Goal: Information Seeking & Learning: Check status

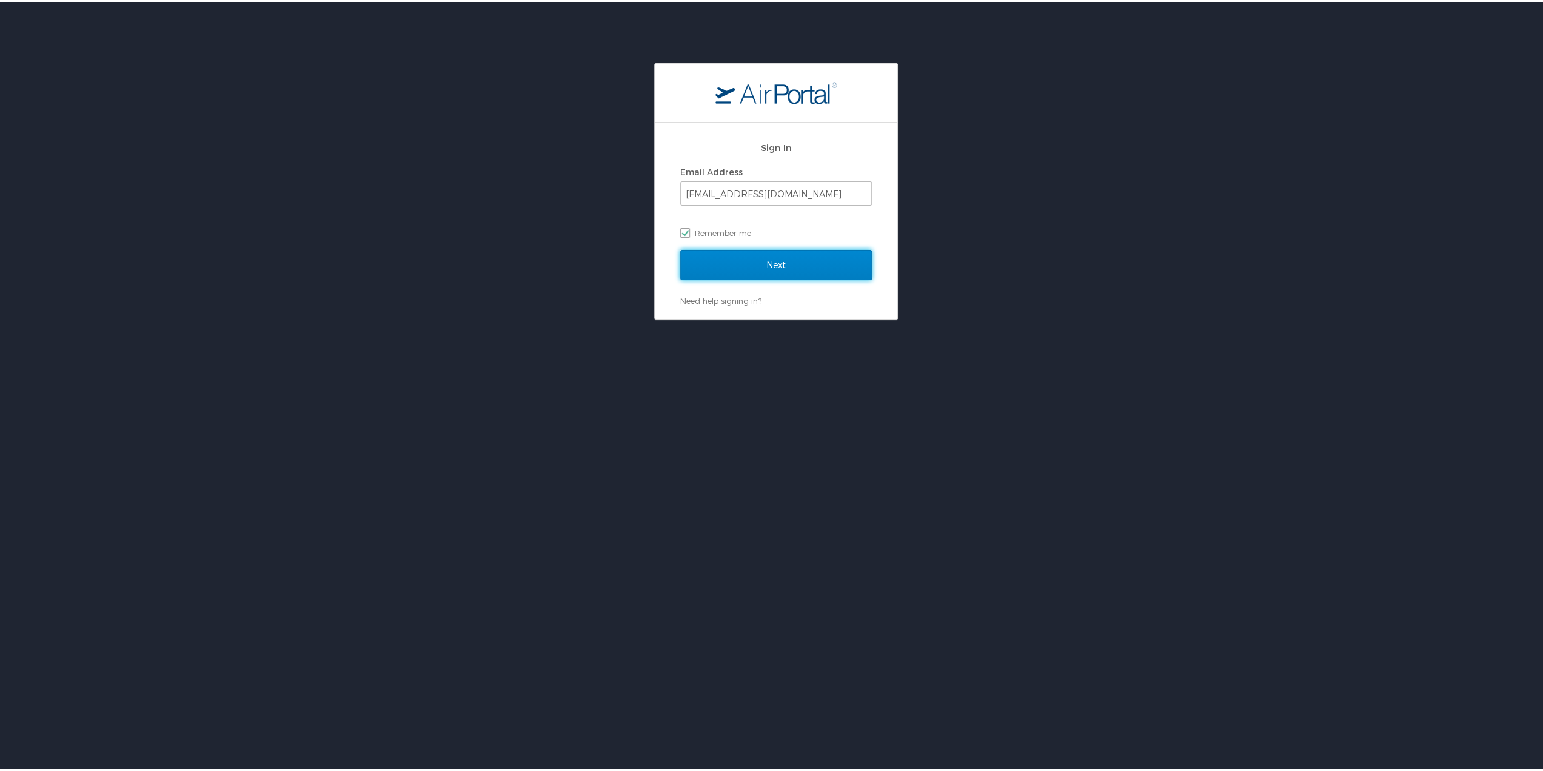
click at [703, 256] on input "Next" at bounding box center [776, 262] width 192 height 30
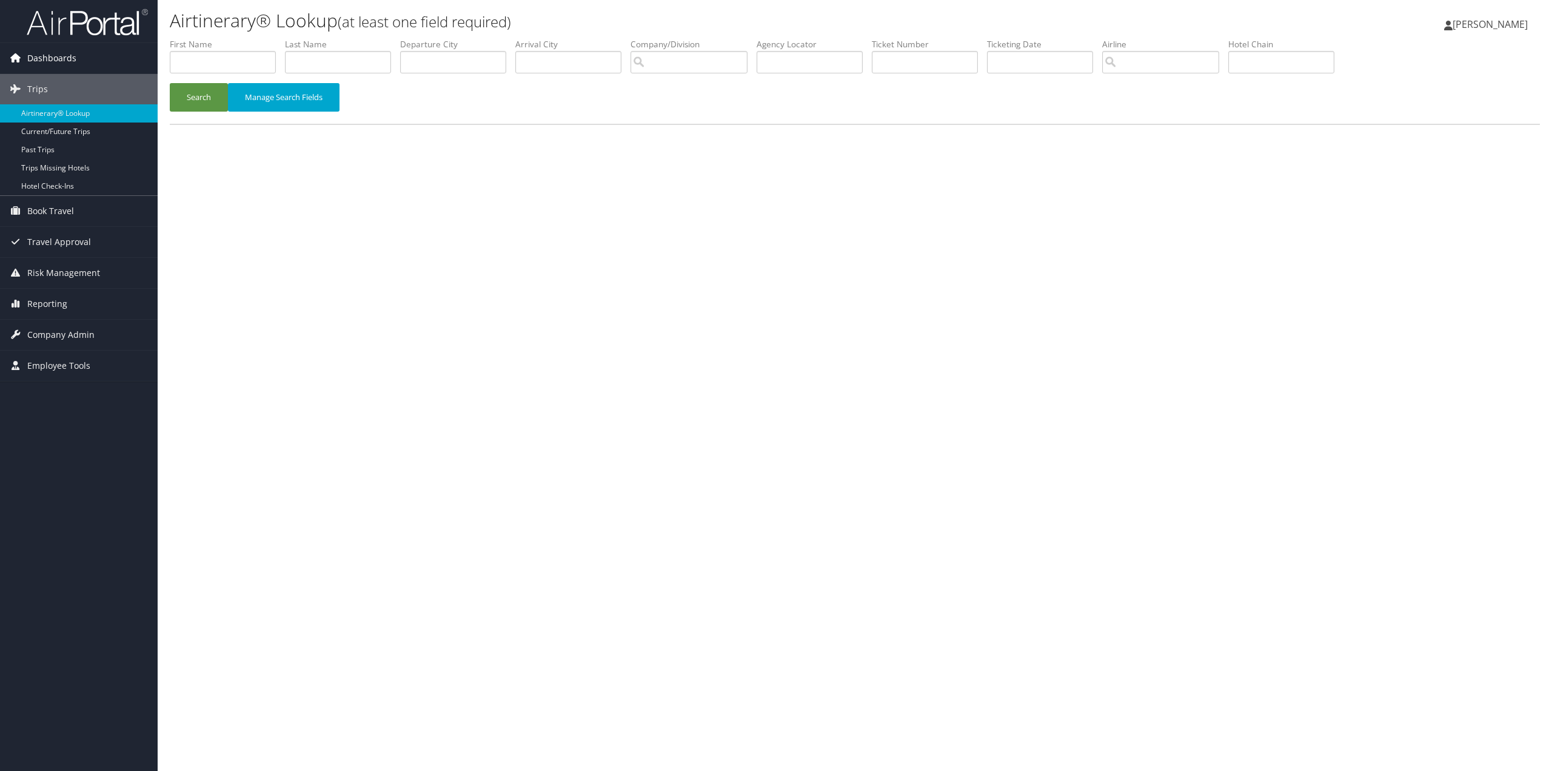
click at [36, 52] on span "Dashboards" at bounding box center [51, 58] width 49 height 30
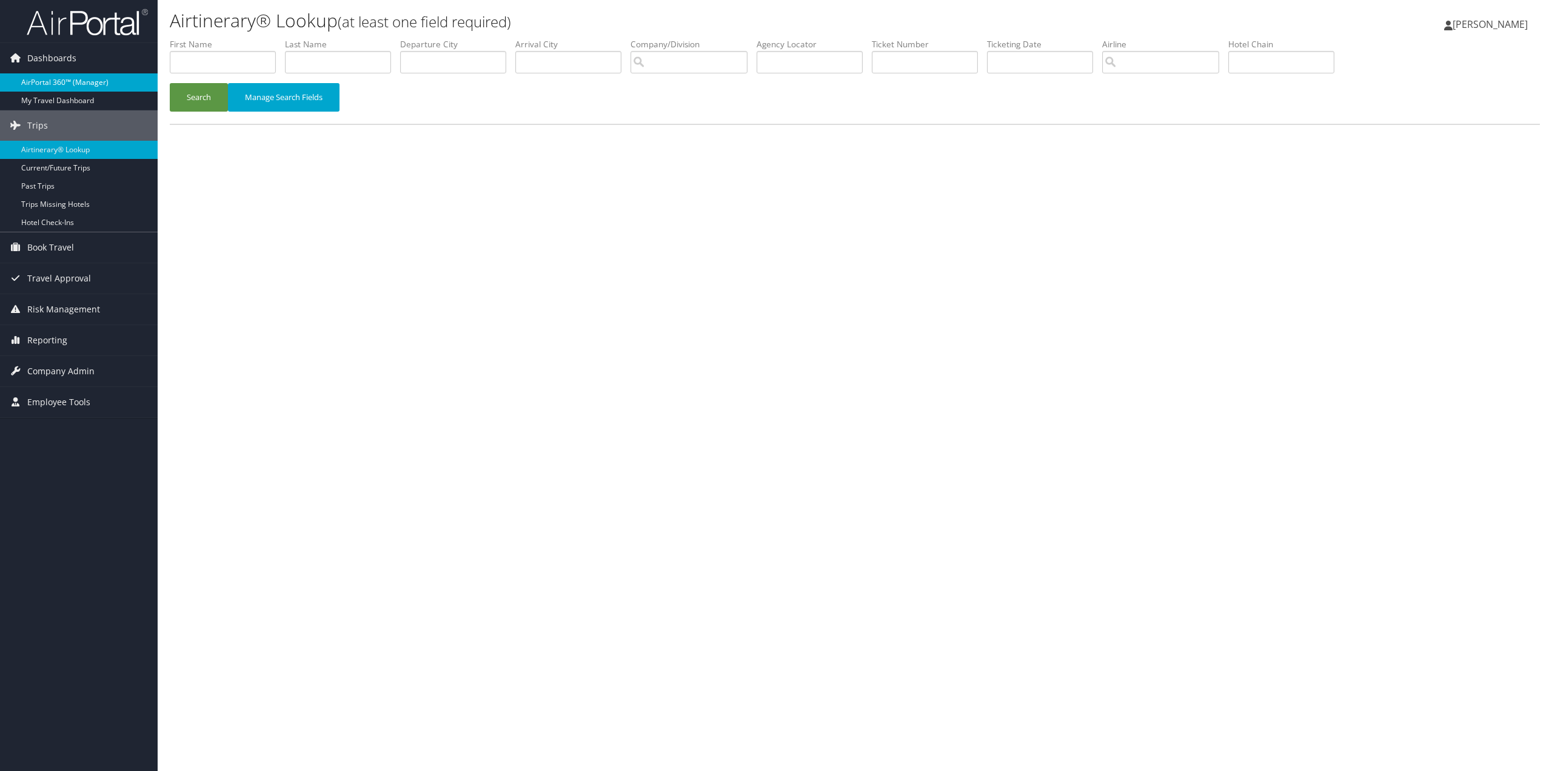
click at [61, 82] on link "AirPortal 360™ (Manager)" at bounding box center [79, 82] width 158 height 18
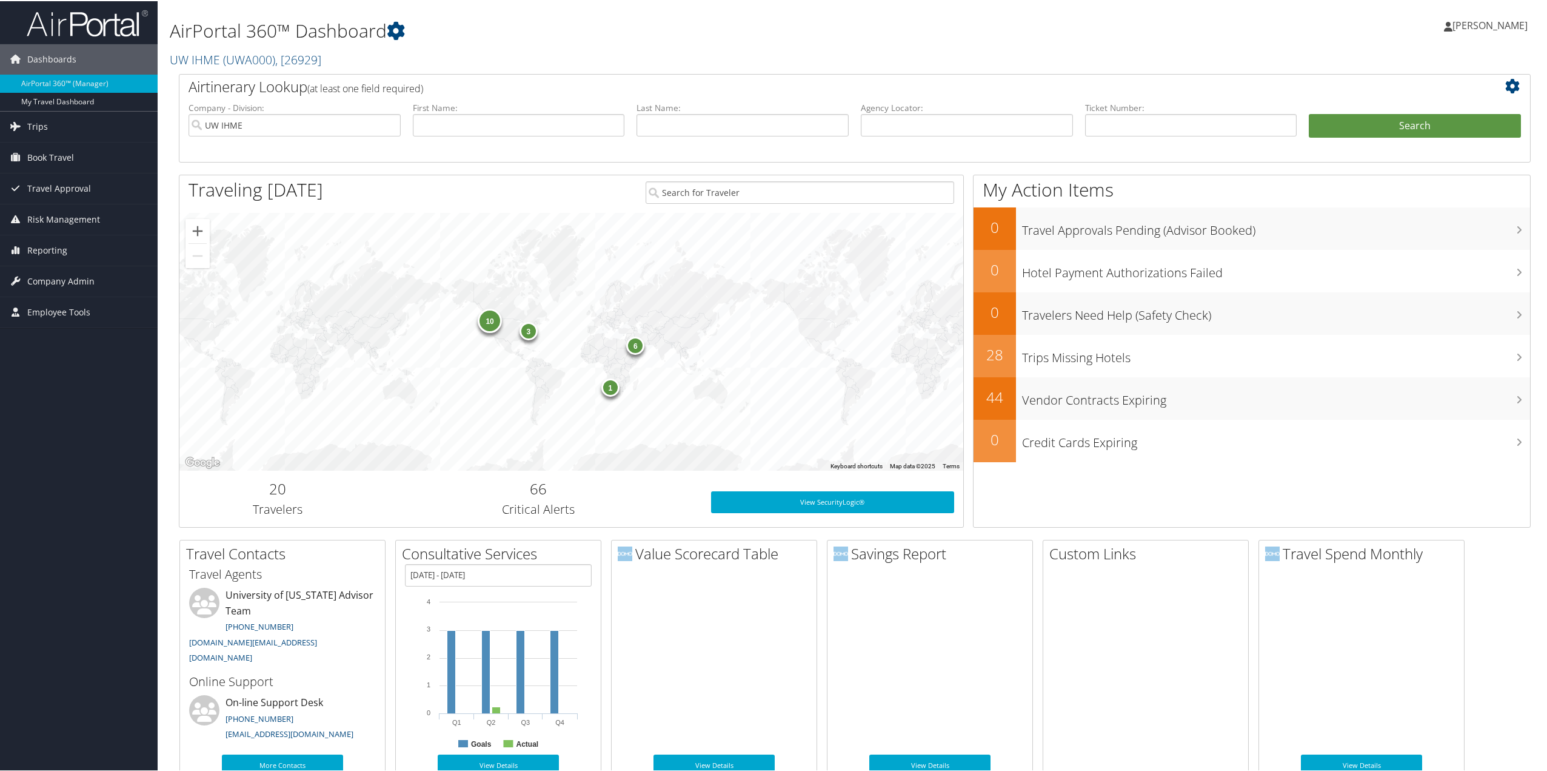
click at [273, 486] on h2 "20" at bounding box center [278, 487] width 178 height 21
click at [272, 489] on h2 "20" at bounding box center [278, 487] width 178 height 21
click at [480, 314] on div "10" at bounding box center [490, 319] width 24 height 24
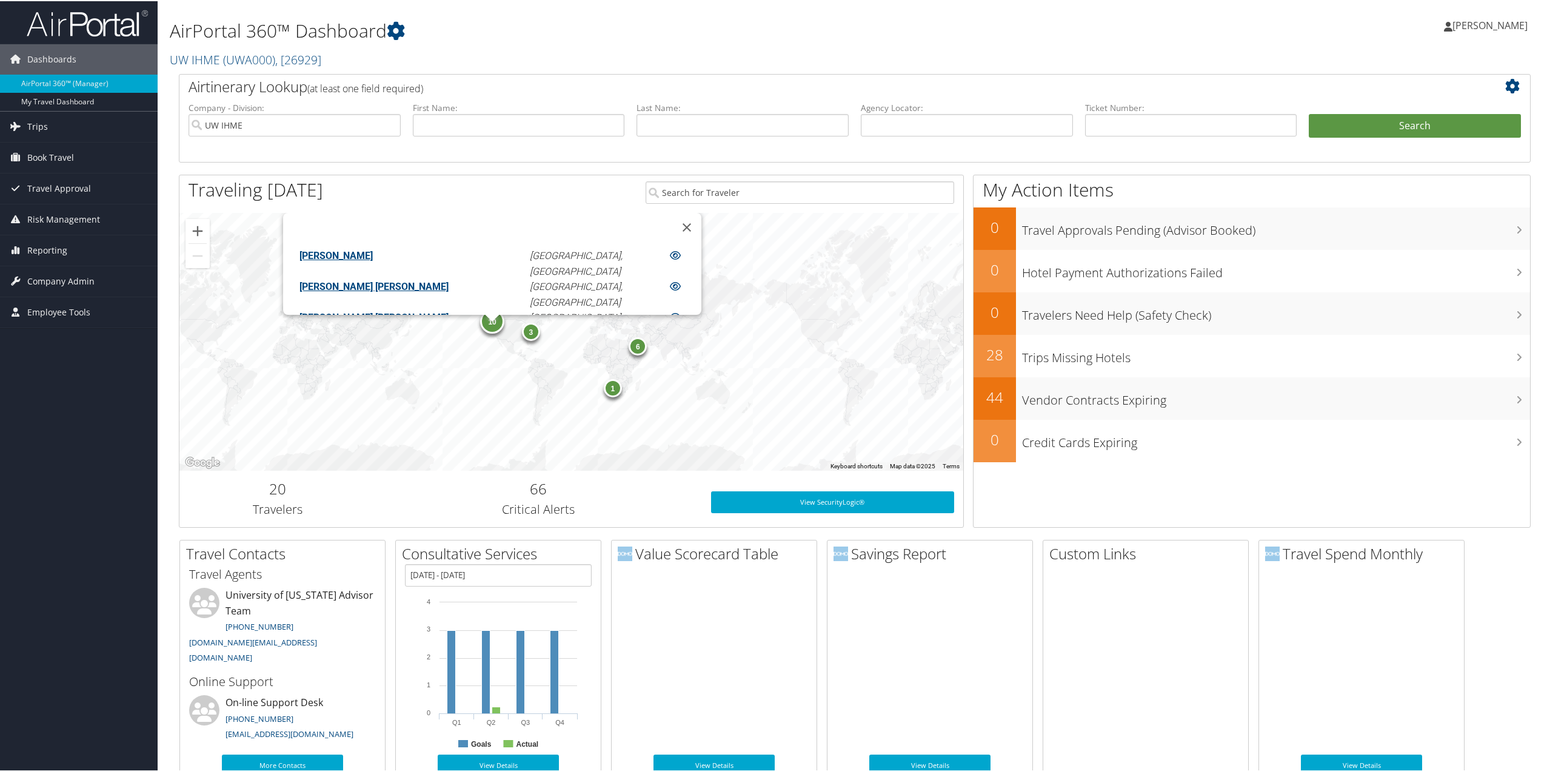
click at [449, 280] on link "CHRISTOPHER JAMES LIVINGSTONE MURRAY" at bounding box center [374, 286] width 149 height 12
click at [648, 284] on div "CHRISTOPHER JAMES LIVINGSTONE MURRAY Seattle, WA" at bounding box center [495, 293] width 411 height 31
click at [440, 283] on link "CHRISTOPHER JAMES LIVINGSTONE MURRAY" at bounding box center [374, 289] width 149 height 12
click at [668, 281] on div at bounding box center [685, 289] width 34 height 16
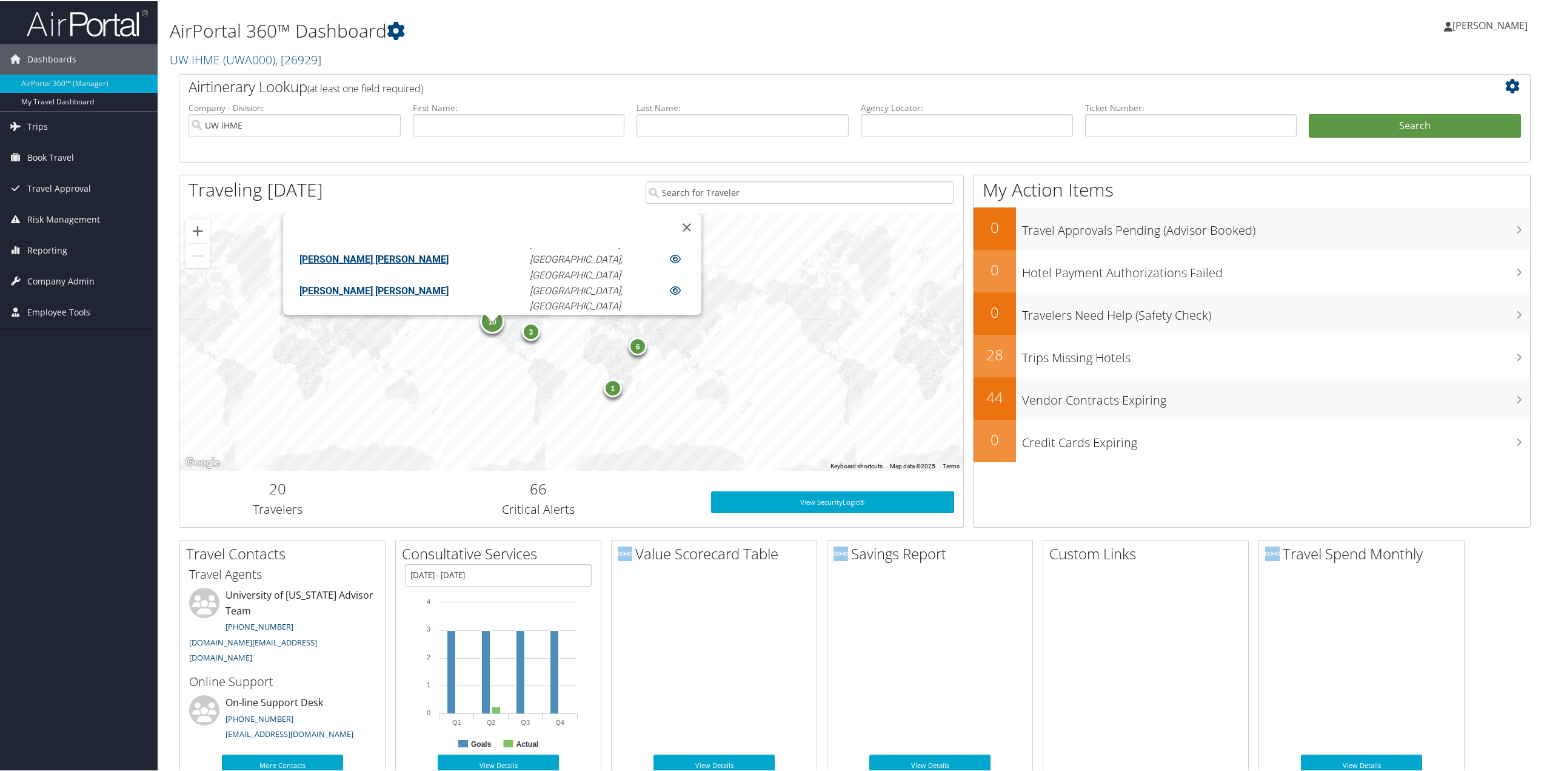
click at [649, 292] on div "CHRISTOPHER JAMES LIVINGSTONE MURRAY Seattle, WA" at bounding box center [495, 296] width 411 height 31
click at [672, 214] on button "Close" at bounding box center [686, 226] width 29 height 29
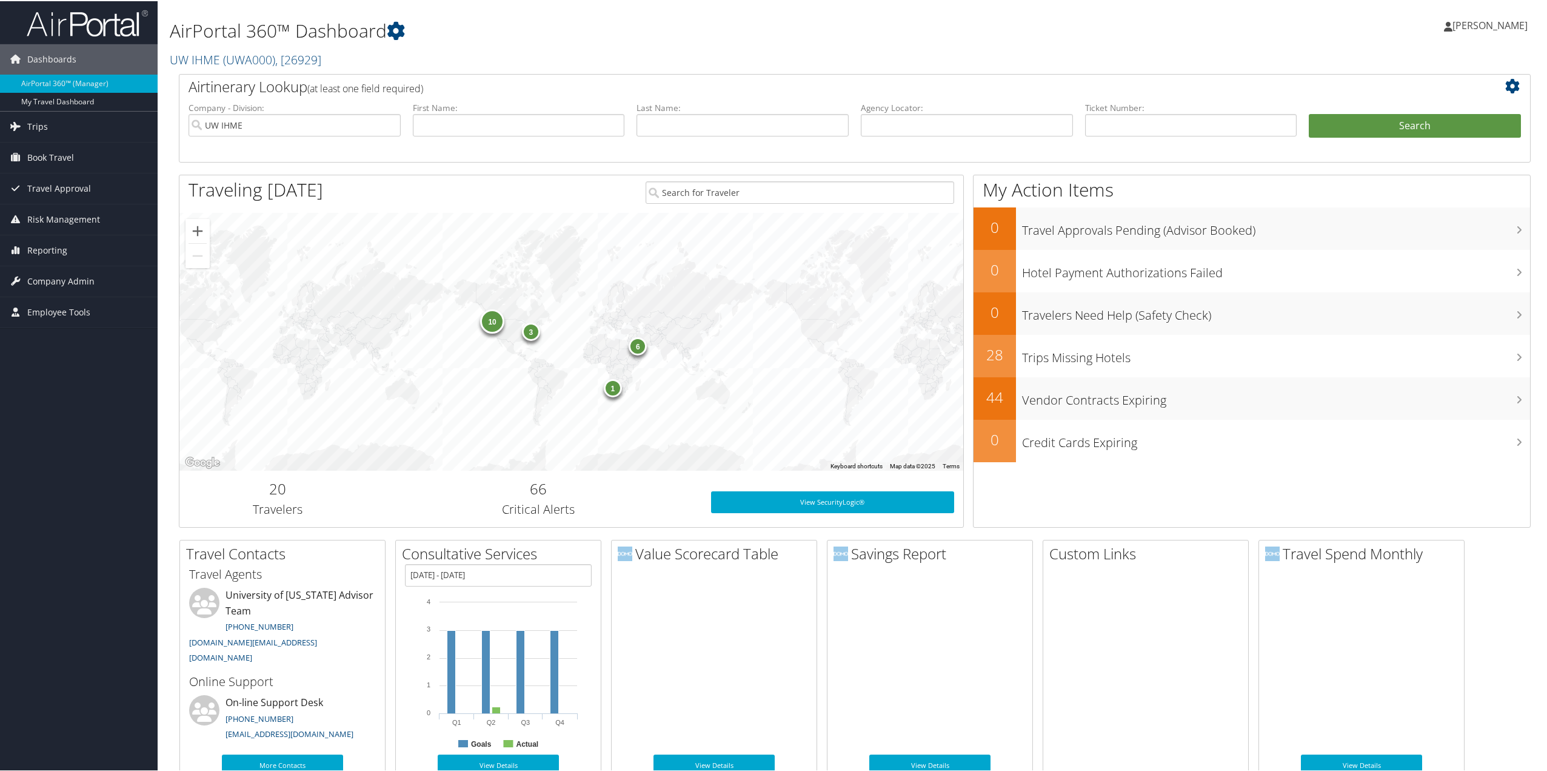
click at [530, 332] on div "3" at bounding box center [531, 330] width 18 height 18
click at [628, 303] on div "STEPHANIE P DURR Greensboro, NC" at bounding box center [535, 303] width 310 height 31
click at [661, 226] on button "Close" at bounding box center [675, 236] width 29 height 29
click at [634, 343] on div "6" at bounding box center [638, 344] width 18 height 18
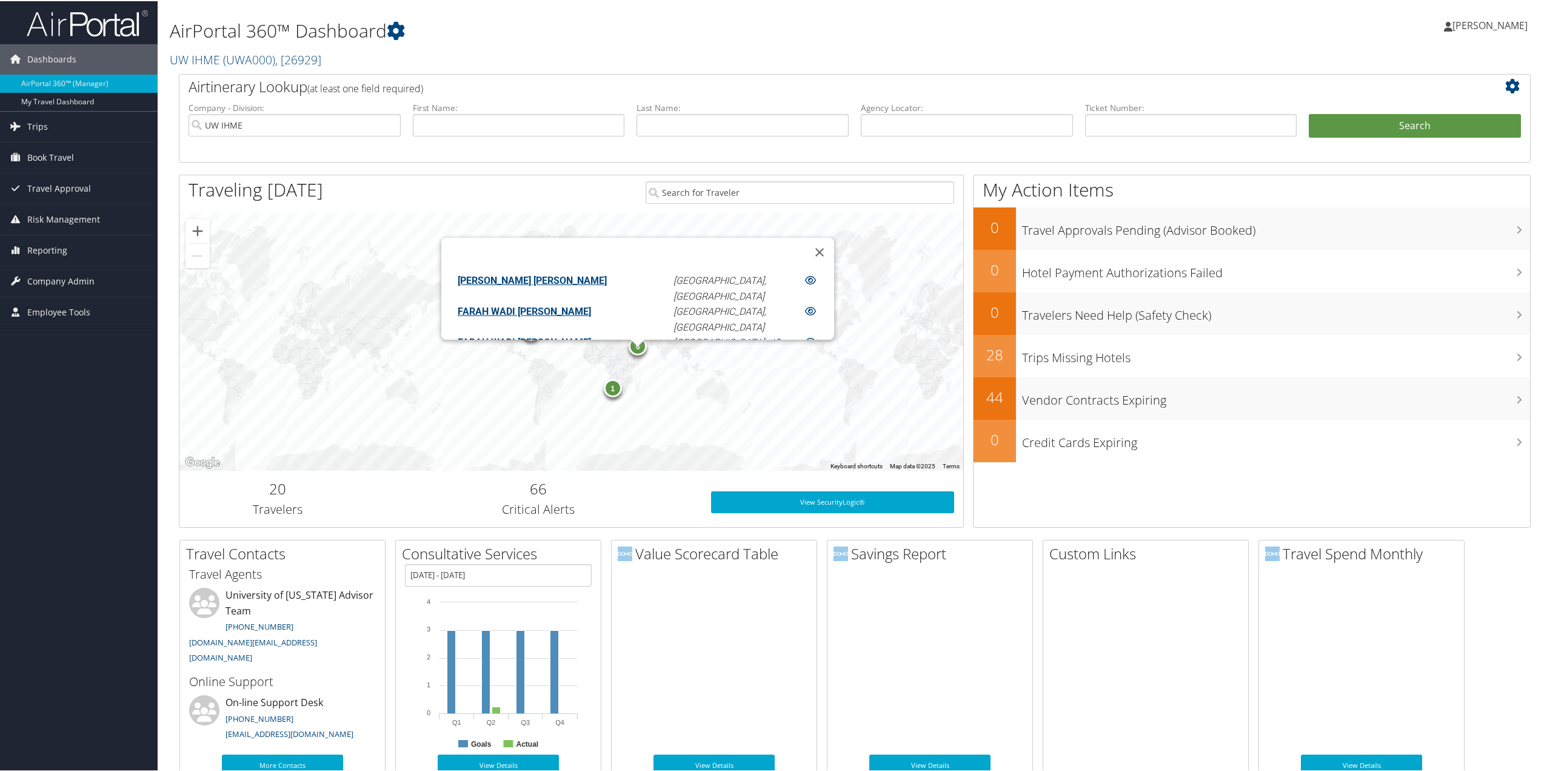
scroll to position [108, 0]
click at [531, 256] on link "JEFFREY DAVID STANAWAY" at bounding box center [494, 250] width 73 height 12
click at [531, 311] on link "[PERSON_NAME]" at bounding box center [494, 312] width 73 height 12
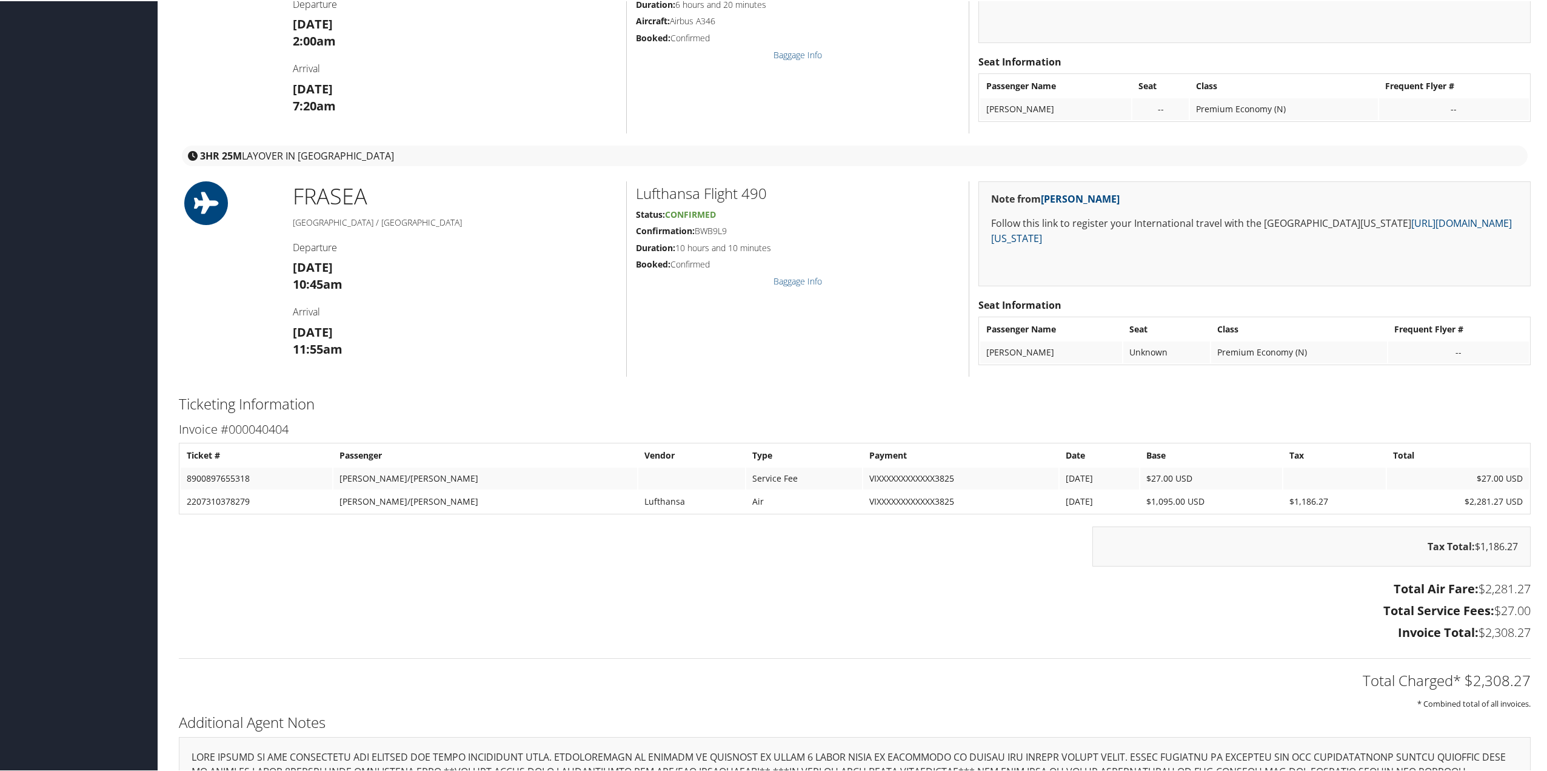
scroll to position [970, 0]
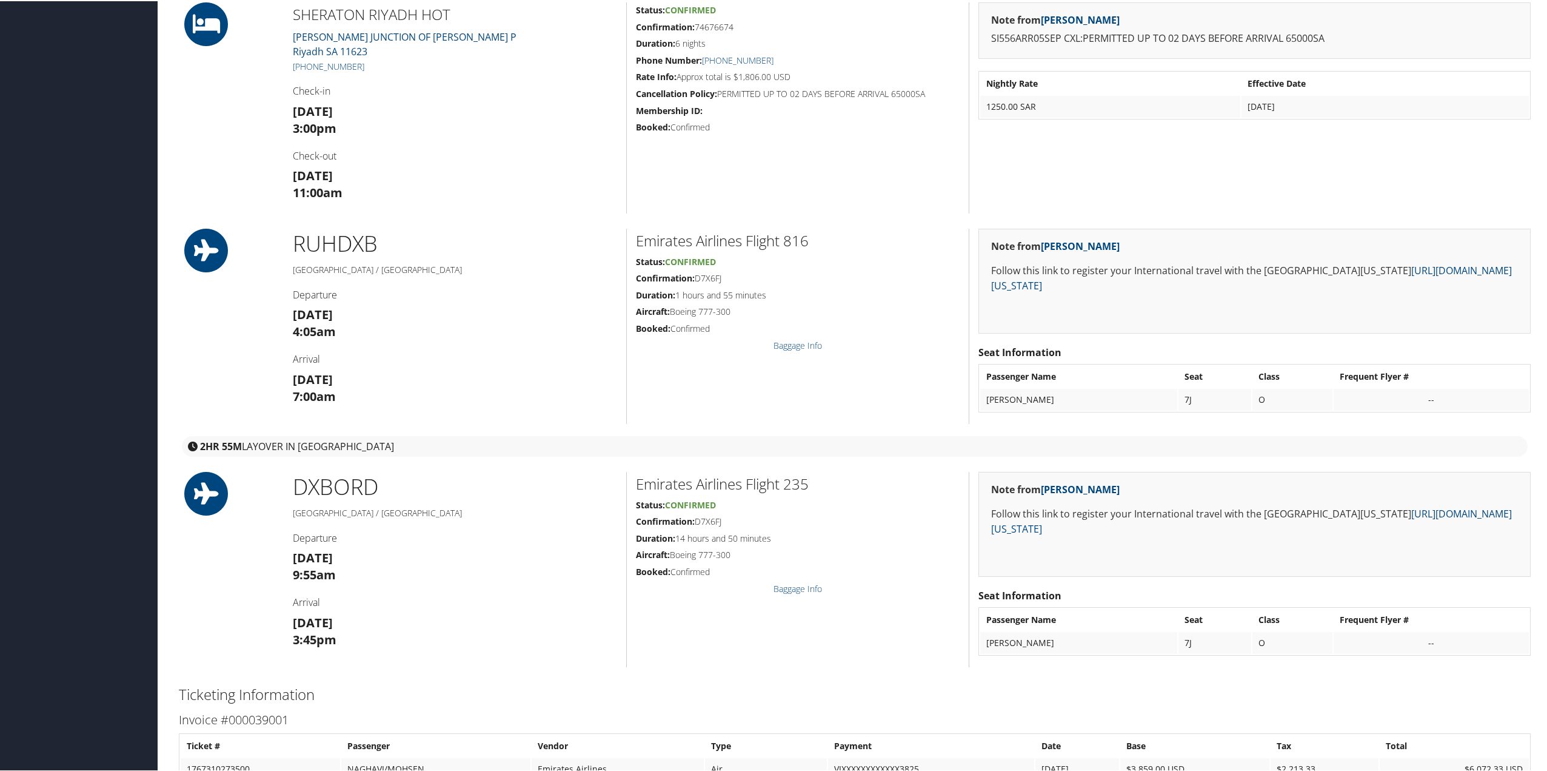
scroll to position [1577, 0]
